Goal: Ask a question

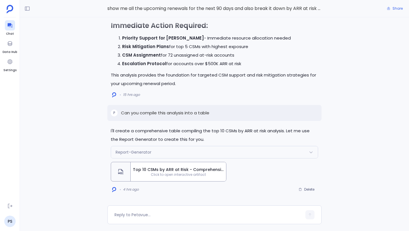
click at [169, 172] on span "Top 10 CSMs by ARR at Risk - Comprehensive Analysis Table" at bounding box center [178, 170] width 91 height 6
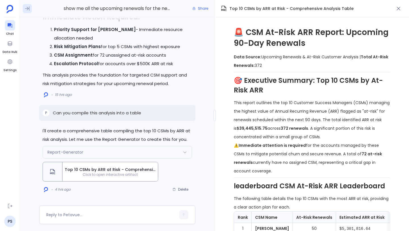
click at [25, 8] on icon at bounding box center [27, 9] width 6 height 6
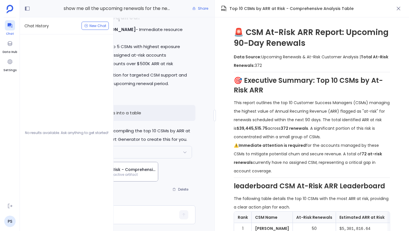
click at [11, 23] on icon at bounding box center [9, 25] width 5 height 5
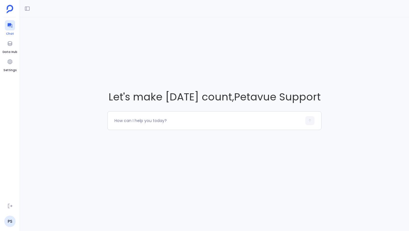
click at [9, 27] on icon at bounding box center [10, 25] width 6 height 6
click at [7, 33] on span "Chat" at bounding box center [10, 34] width 10 height 5
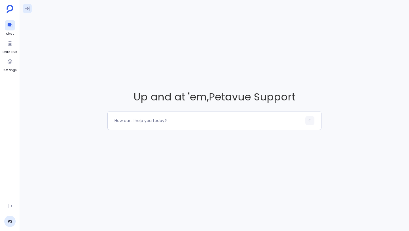
click at [27, 11] on icon at bounding box center [27, 9] width 6 height 6
click at [72, 132] on div "No results available. Ask anything to get started!" at bounding box center [66, 132] width 87 height 196
click at [121, 118] on textarea at bounding box center [209, 121] width 188 height 6
